Goal: Task Accomplishment & Management: Manage account settings

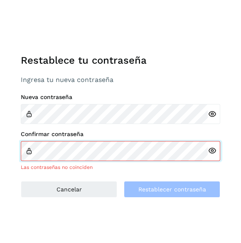
click at [50, 160] on div "Confirmar contraseña Las contraseñas no coinciden" at bounding box center [120, 150] width 199 height 40
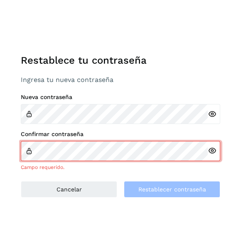
click at [212, 118] on icon at bounding box center [212, 114] width 9 height 9
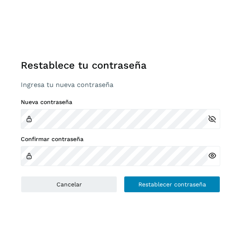
click at [179, 187] on span "Restablecer contraseña" at bounding box center [172, 184] width 68 height 6
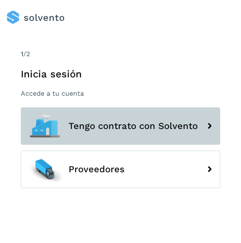
click at [155, 130] on button "Tengo contrato con Solvento" at bounding box center [120, 125] width 199 height 37
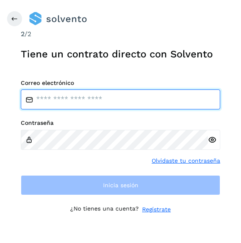
click at [86, 109] on input "email" at bounding box center [120, 99] width 199 height 20
type input "**********"
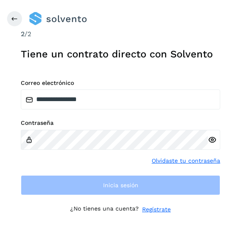
click at [213, 144] on icon at bounding box center [212, 139] width 9 height 9
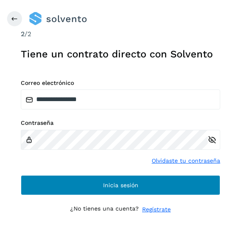
click at [125, 188] on span "Inicia sesión" at bounding box center [120, 185] width 35 height 6
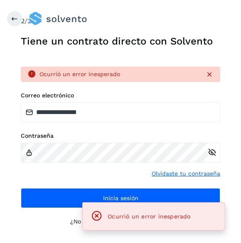
click at [211, 157] on icon at bounding box center [212, 152] width 9 height 9
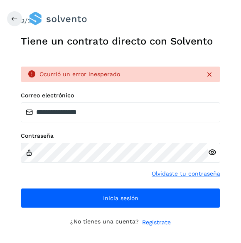
click at [214, 157] on icon at bounding box center [212, 152] width 9 height 9
click at [212, 157] on icon at bounding box center [212, 152] width 9 height 9
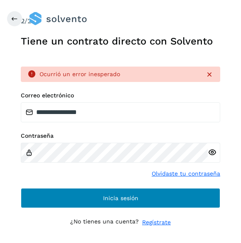
click at [138, 208] on button "Inicia sesión" at bounding box center [120, 198] width 199 height 20
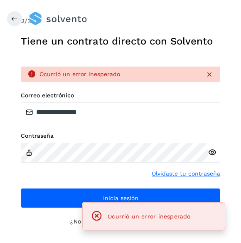
click at [206, 22] on div at bounding box center [138, 18] width 219 height 13
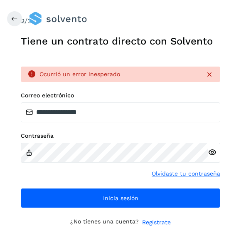
click at [209, 79] on icon at bounding box center [209, 74] width 8 height 8
